Goal: Task Accomplishment & Management: Use online tool/utility

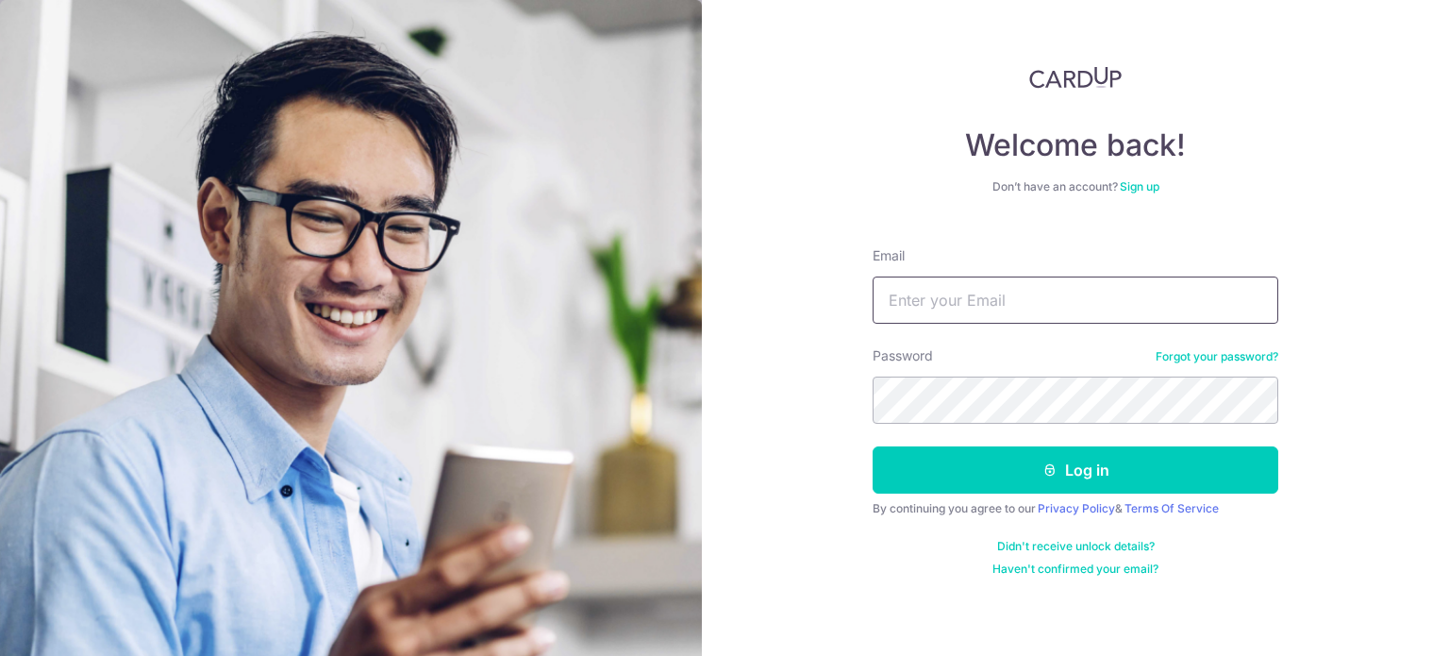
click at [907, 293] on input "Email" at bounding box center [1076, 299] width 406 height 47
type input "drklloi@yahoo.com.sg"
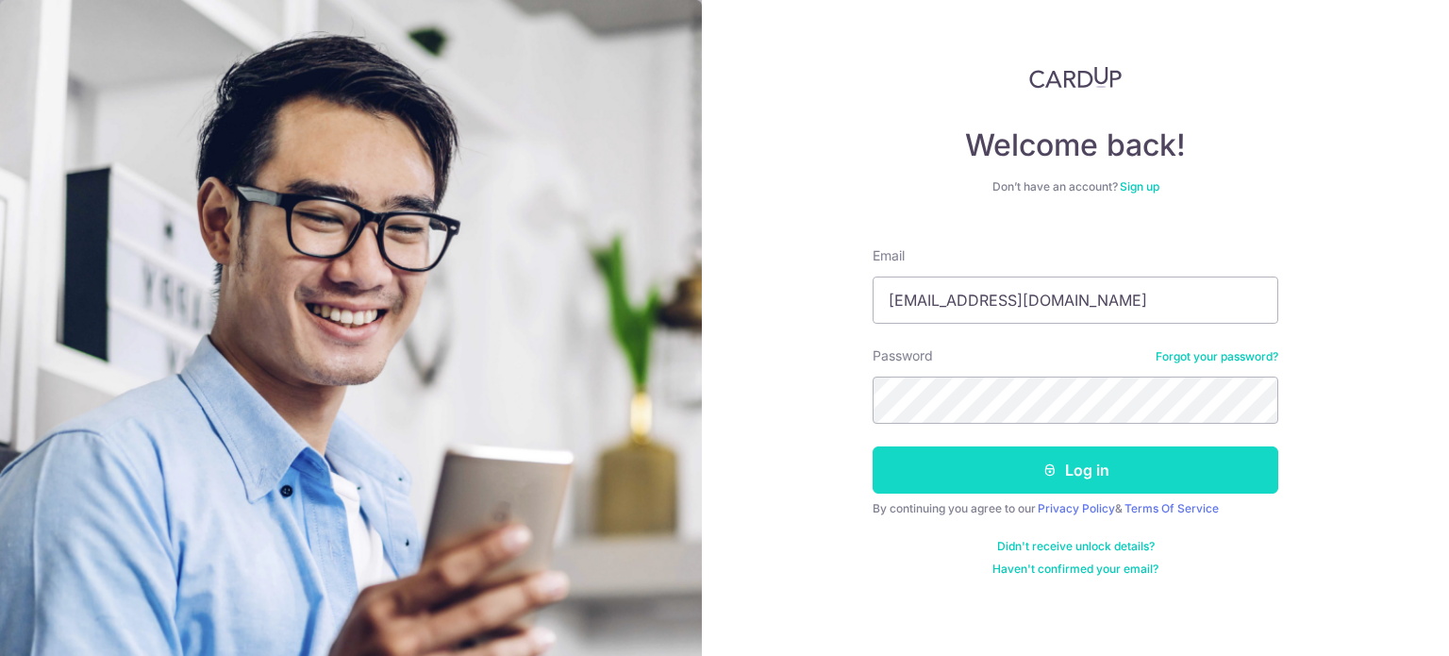
click at [1038, 474] on button "Log in" at bounding box center [1076, 469] width 406 height 47
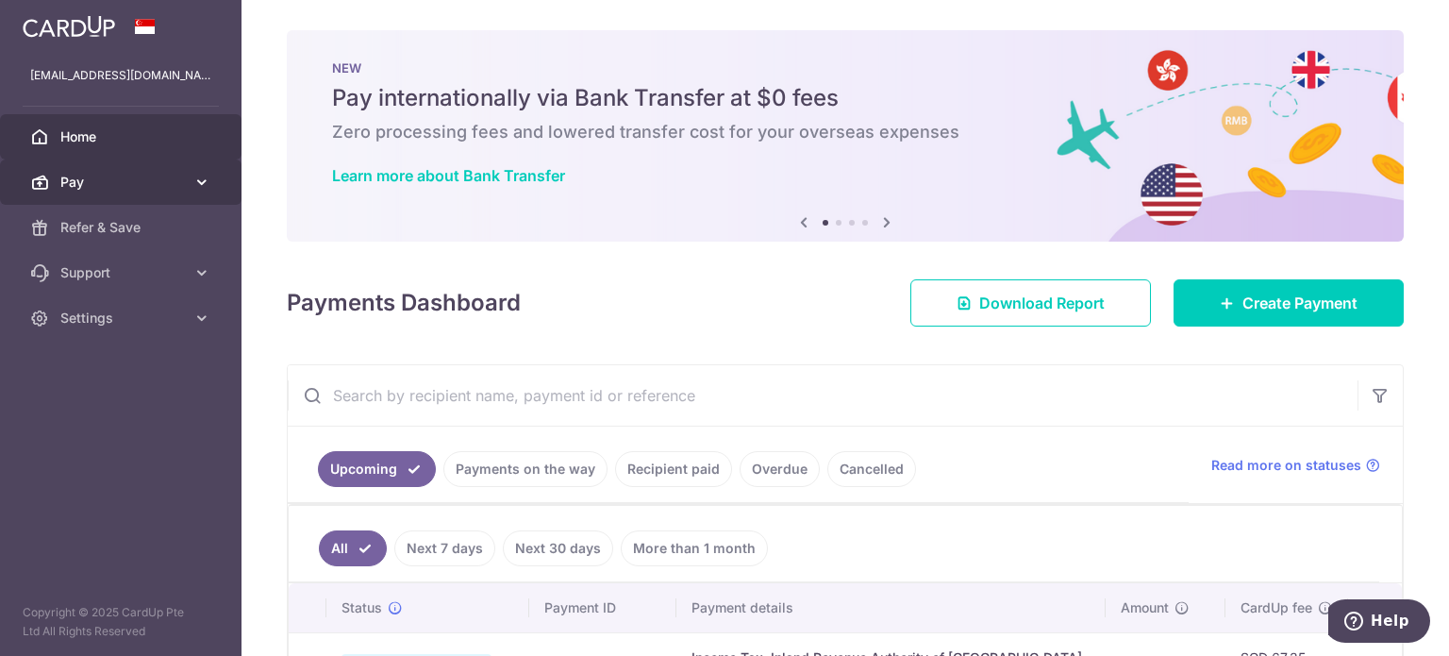
click at [193, 188] on icon at bounding box center [201, 182] width 19 height 19
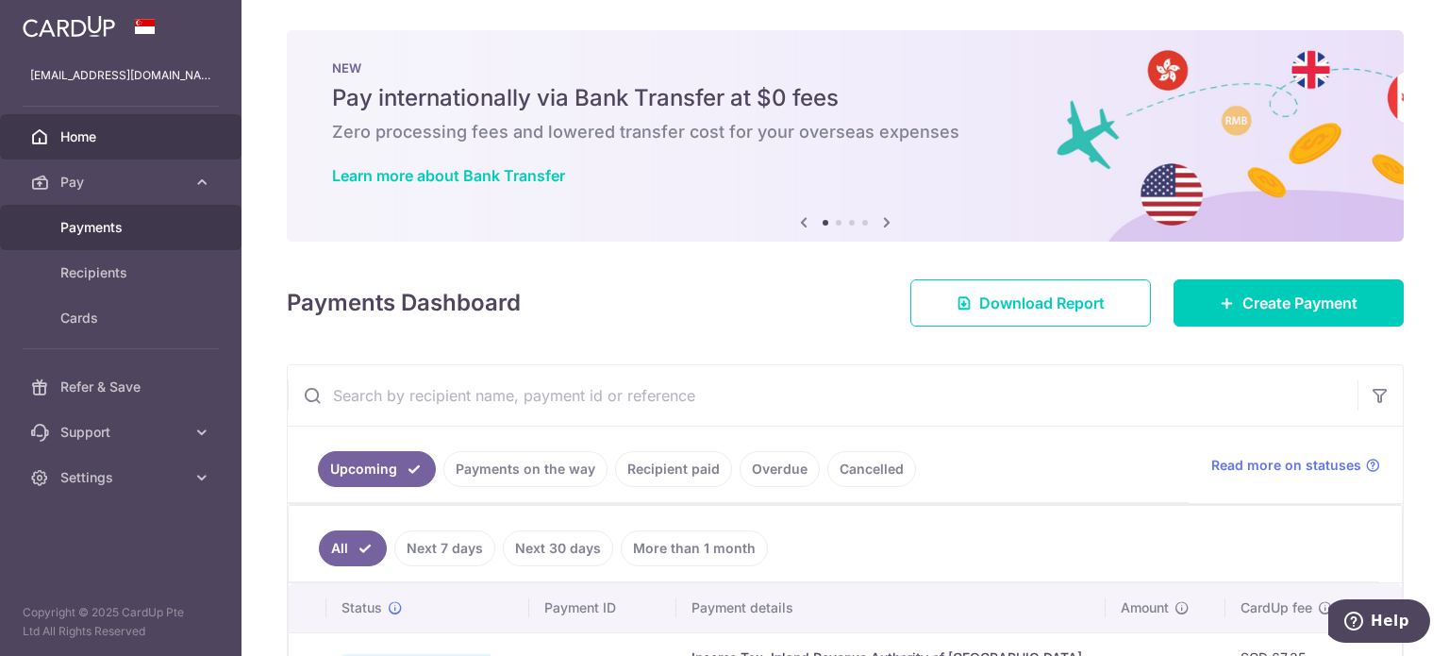
click at [122, 227] on span "Payments" at bounding box center [122, 227] width 125 height 19
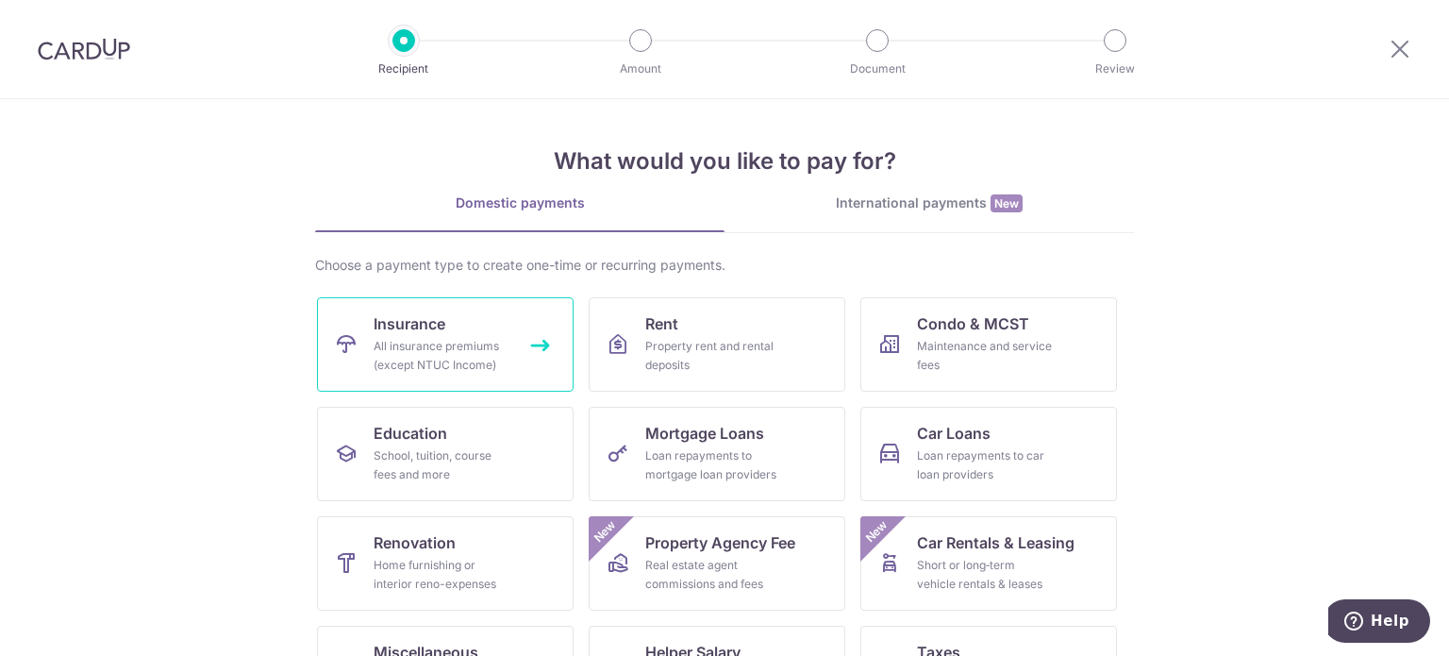
click at [390, 331] on span "Insurance" at bounding box center [410, 323] width 72 height 23
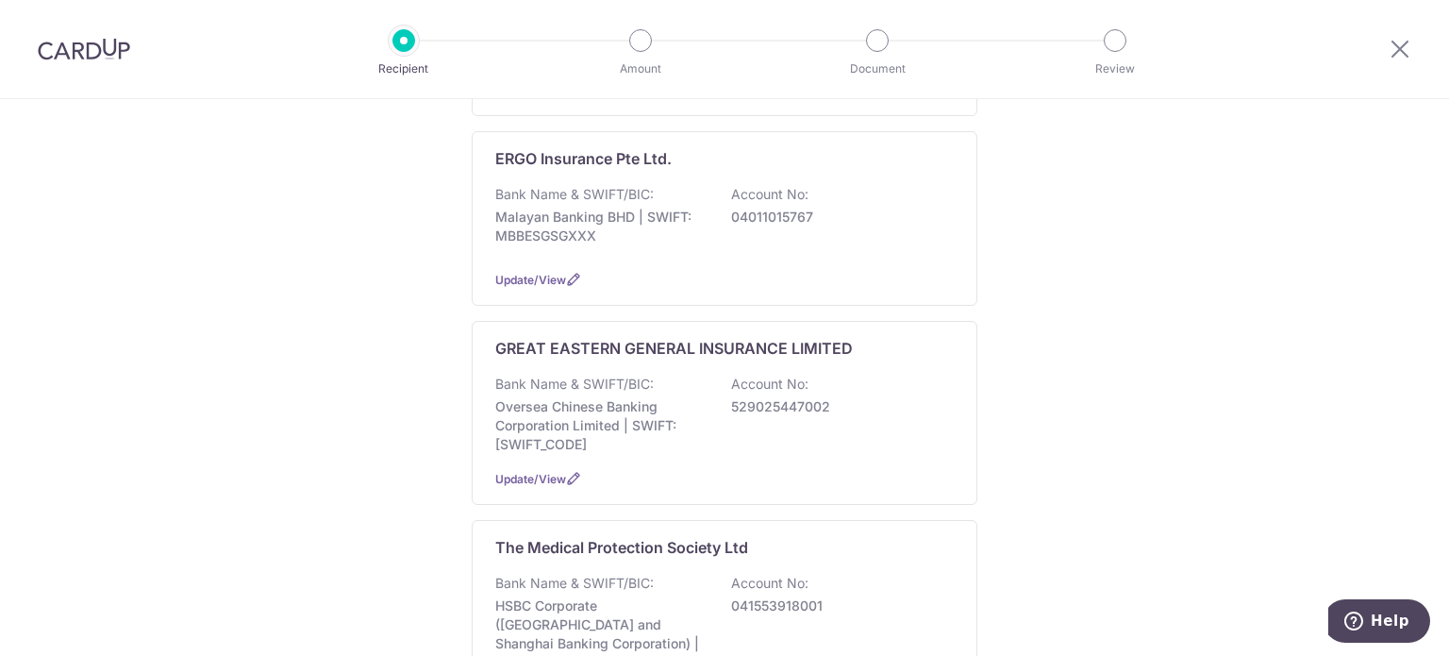
scroll to position [377, 0]
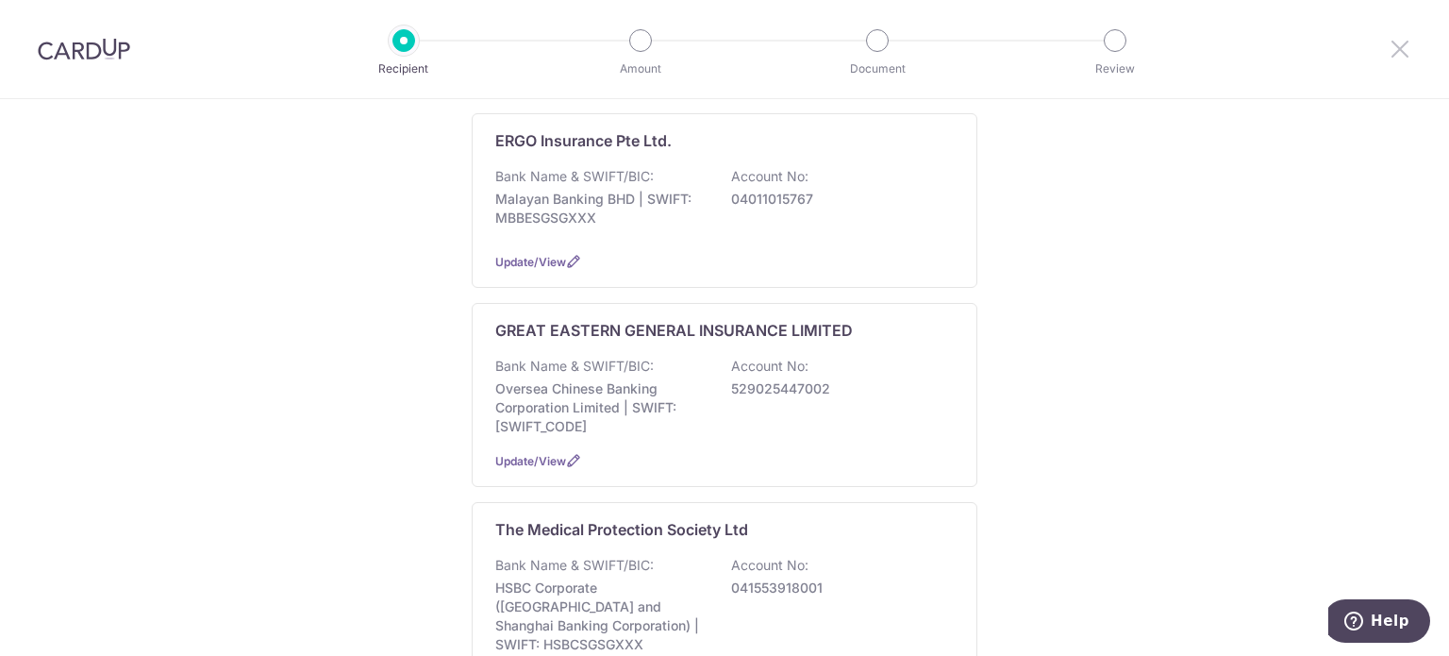
click at [1394, 48] on icon at bounding box center [1399, 49] width 23 height 24
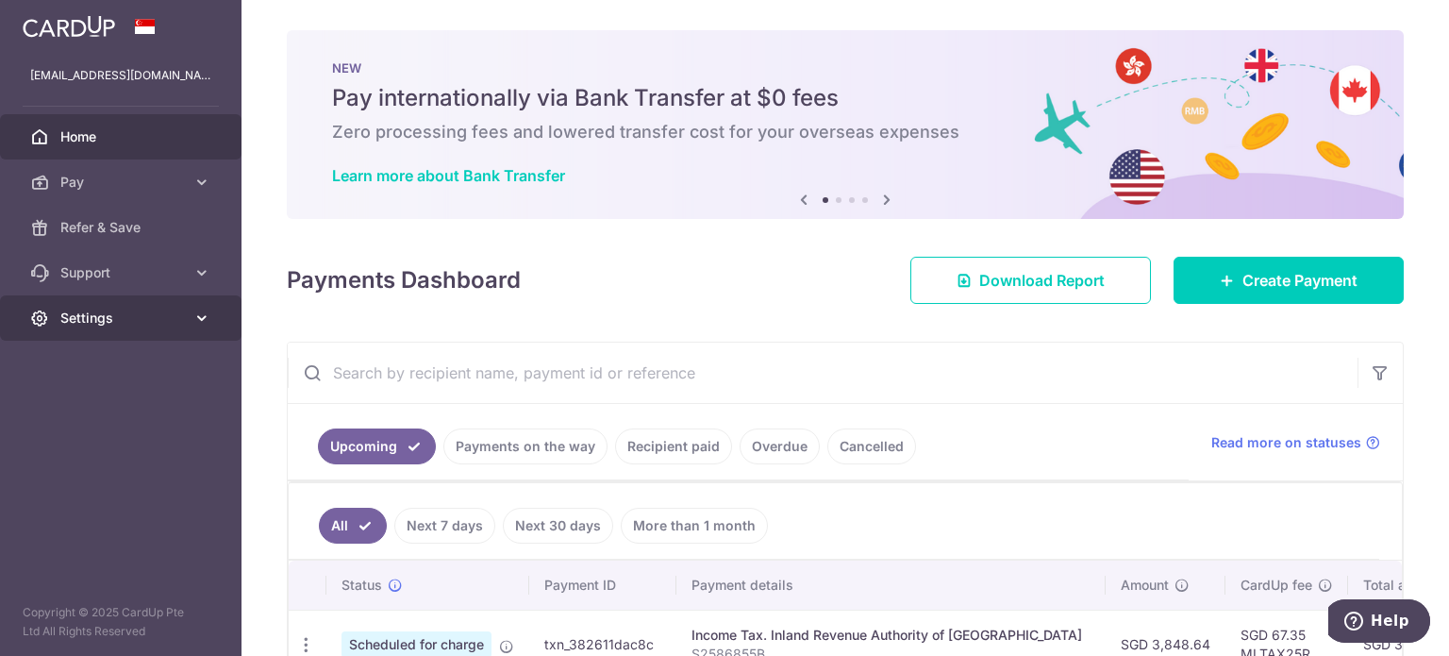
click at [114, 321] on span "Settings" at bounding box center [122, 317] width 125 height 19
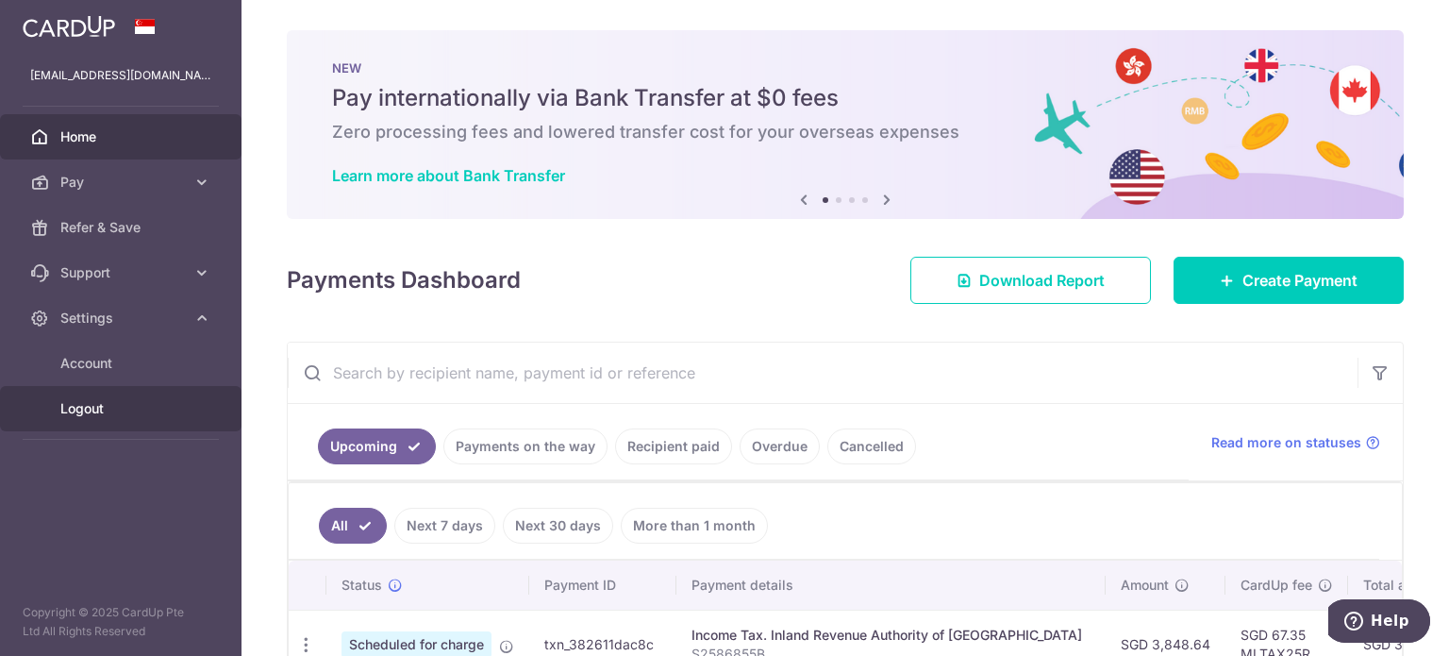
click at [77, 409] on span "Logout" at bounding box center [122, 408] width 125 height 19
